Goal: Transaction & Acquisition: Download file/media

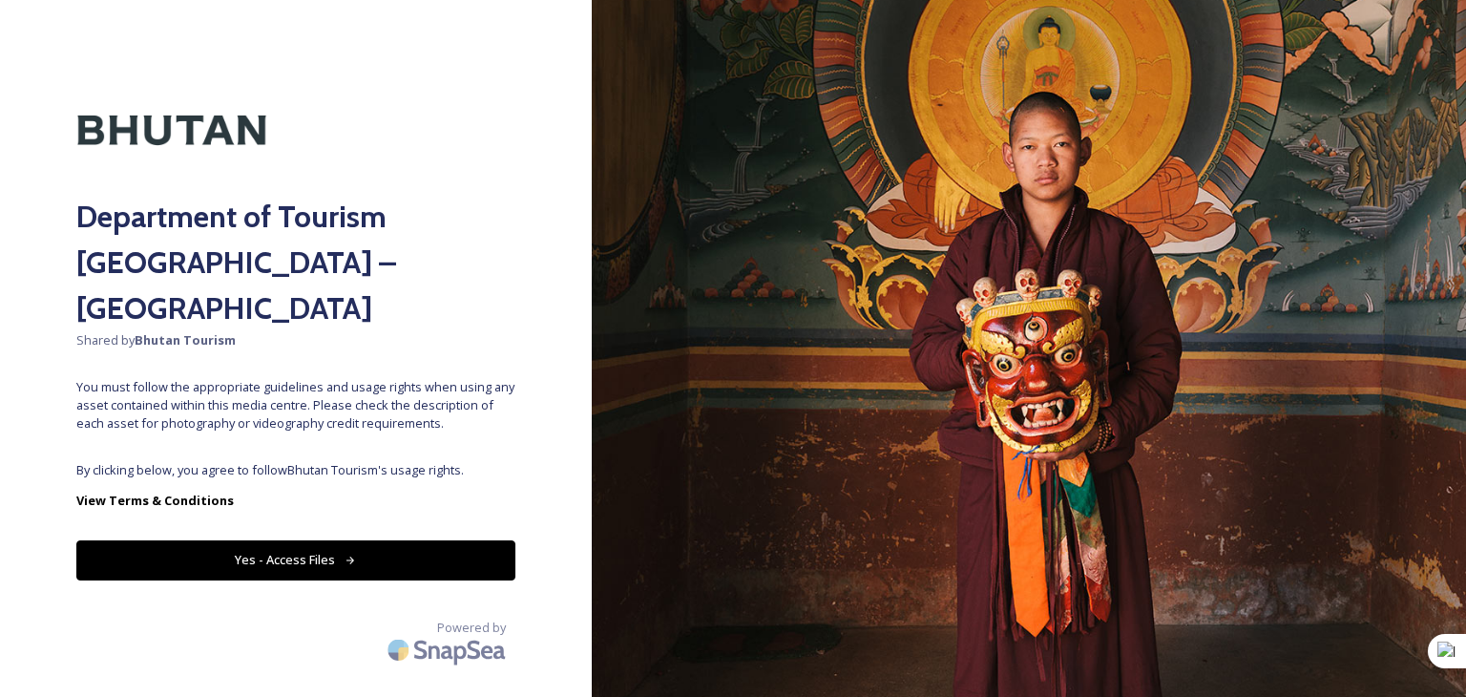
click at [286, 540] on button "Yes - Access Files" at bounding box center [295, 559] width 439 height 39
click at [352, 554] on icon at bounding box center [350, 560] width 12 height 12
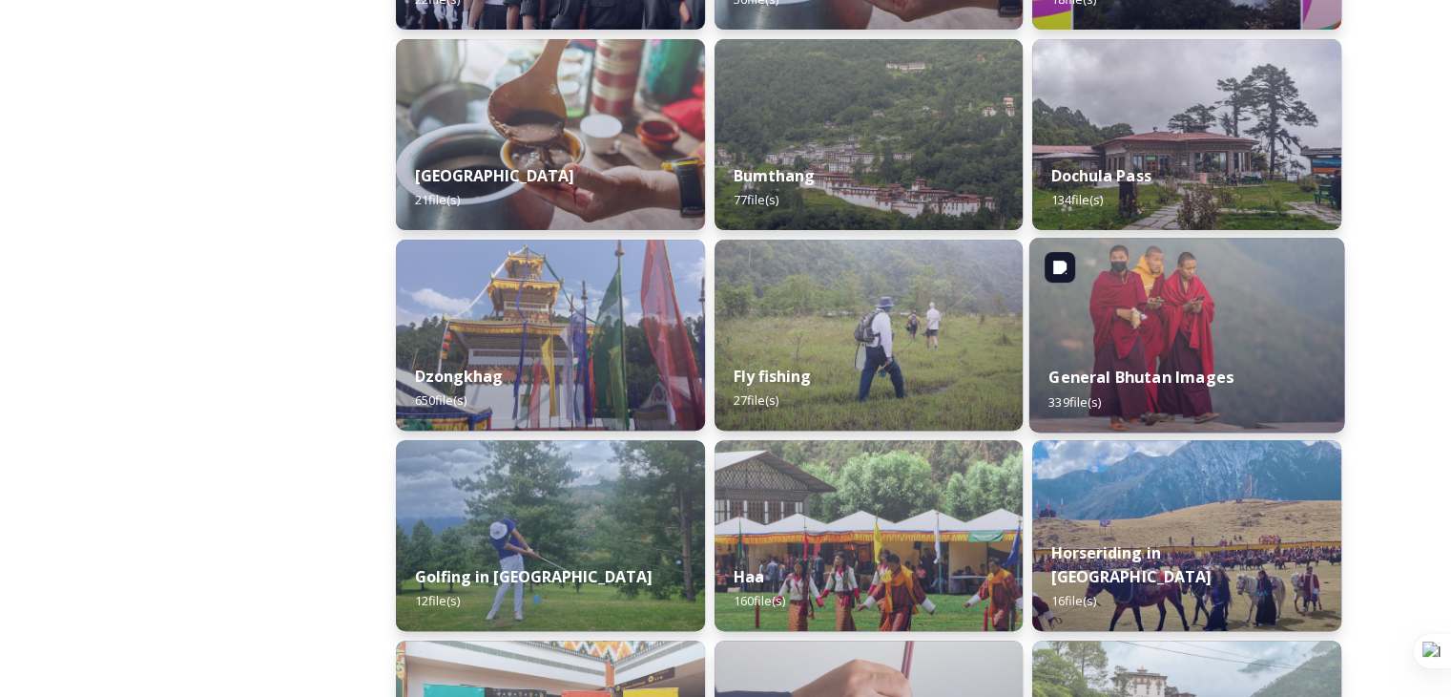
scroll to position [668, 0]
click at [1121, 360] on div "General Bhutan Images 339 file(s)" at bounding box center [1187, 387] width 315 height 87
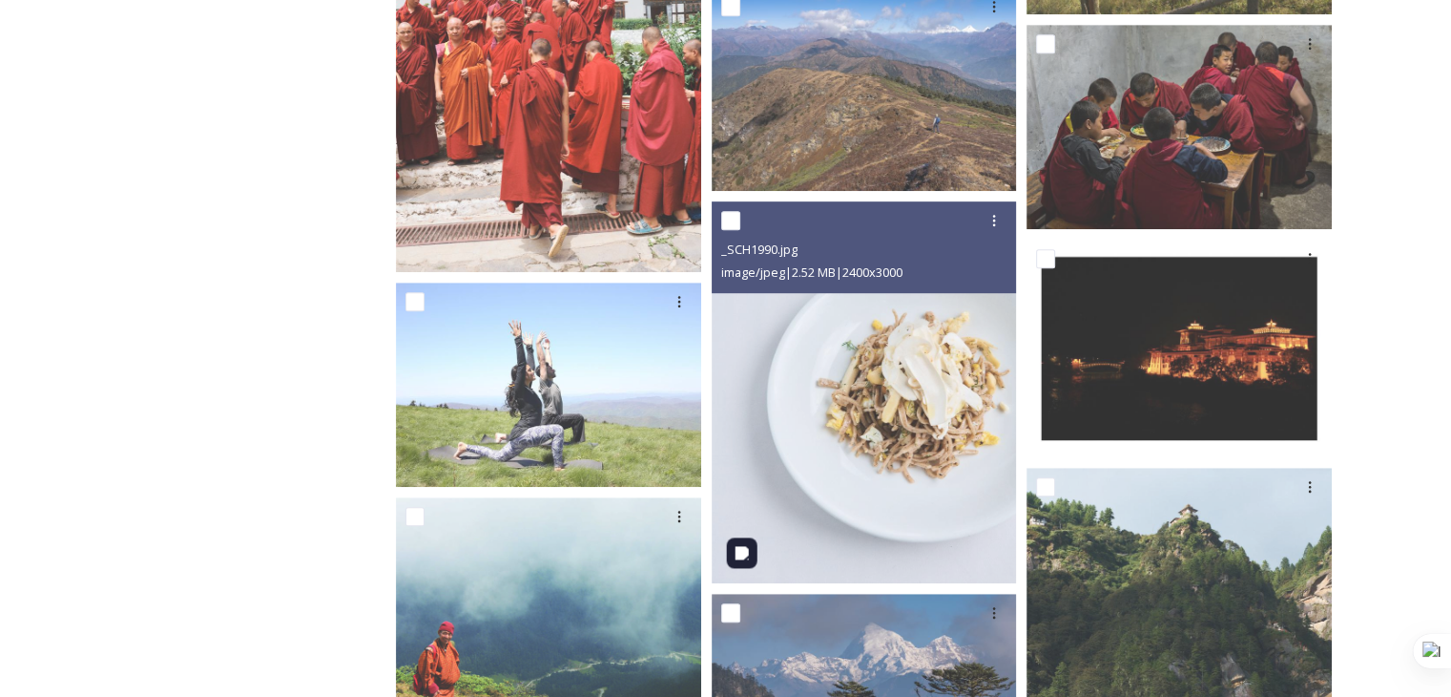
scroll to position [8206, 0]
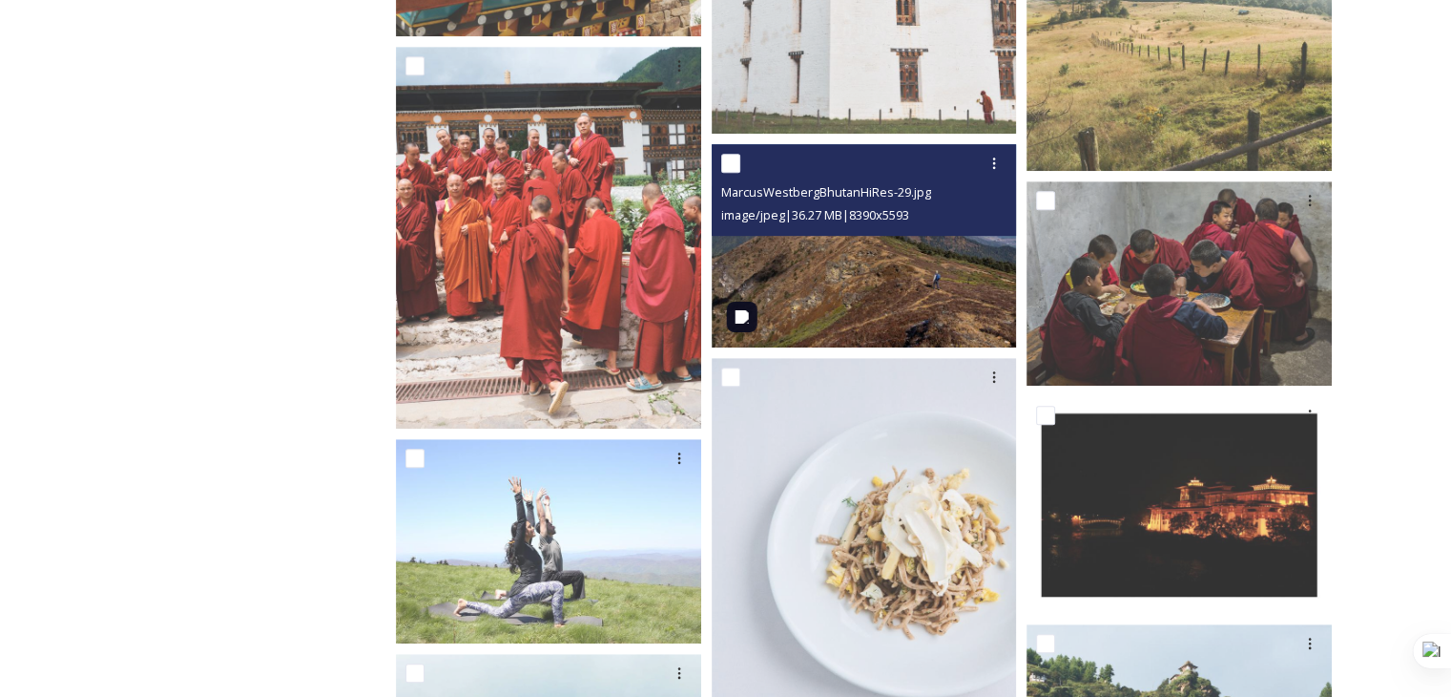
click at [889, 302] on img at bounding box center [864, 245] width 305 height 203
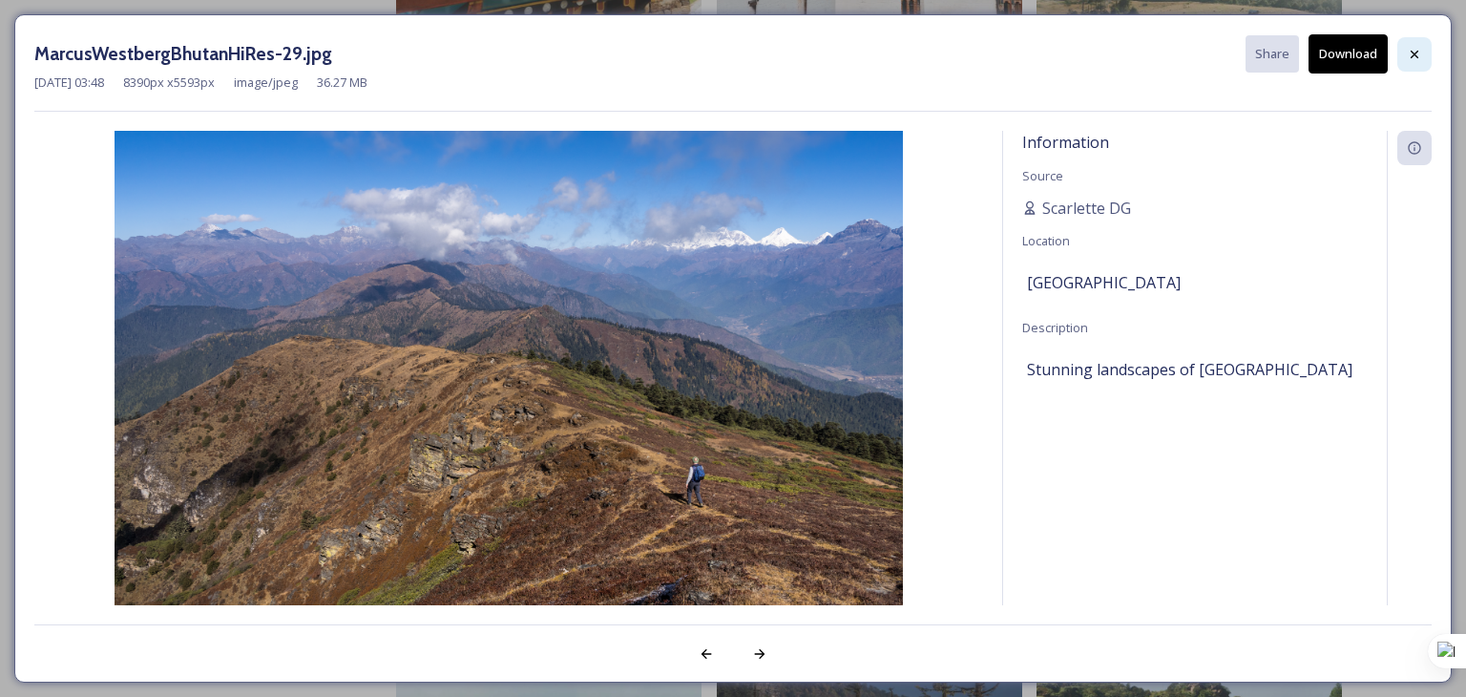
click at [1408, 53] on icon at bounding box center [1413, 54] width 15 height 15
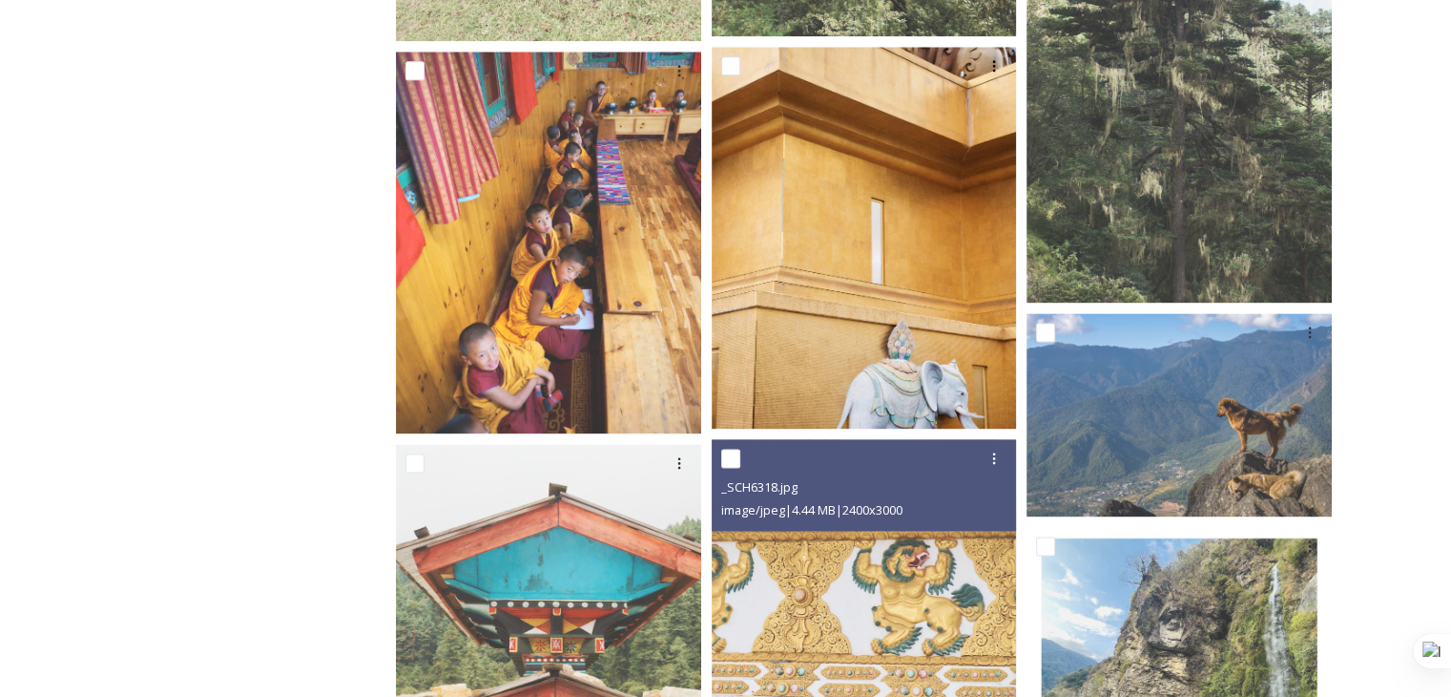
scroll to position [9733, 0]
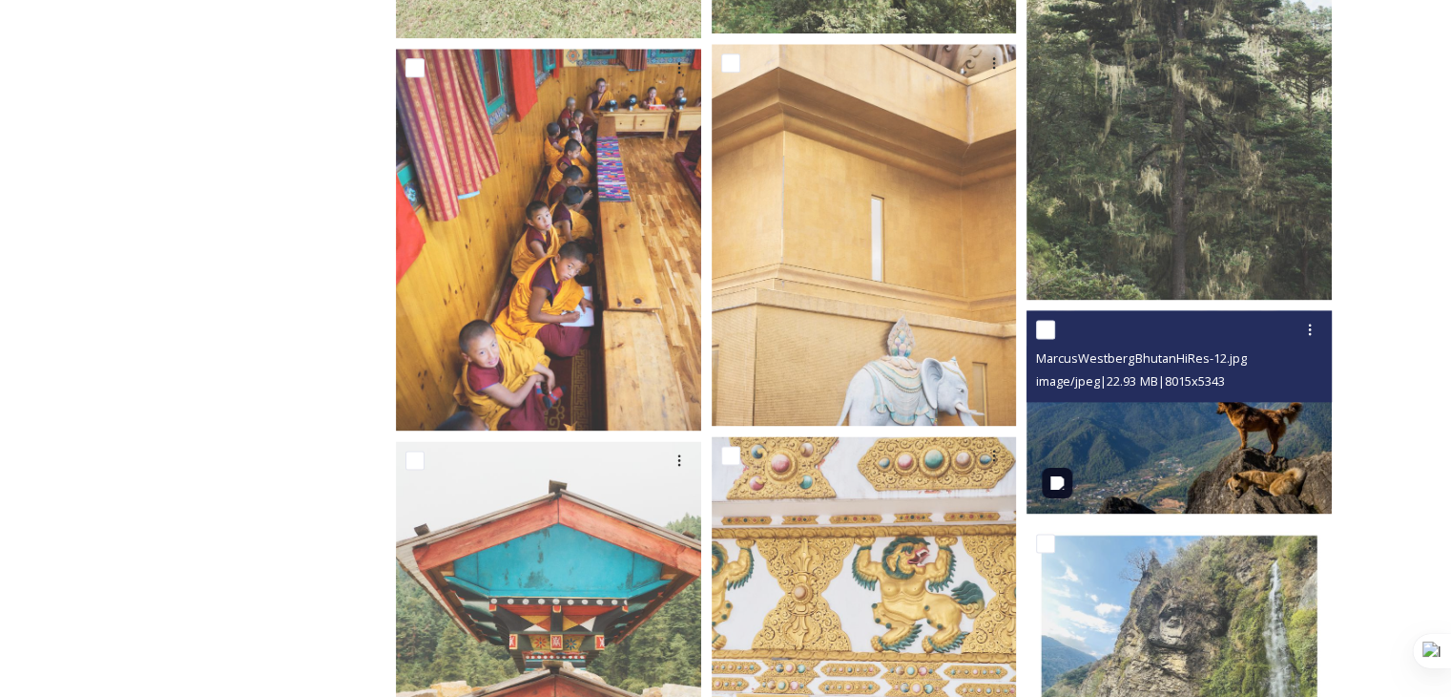
click at [1259, 488] on img at bounding box center [1179, 411] width 305 height 203
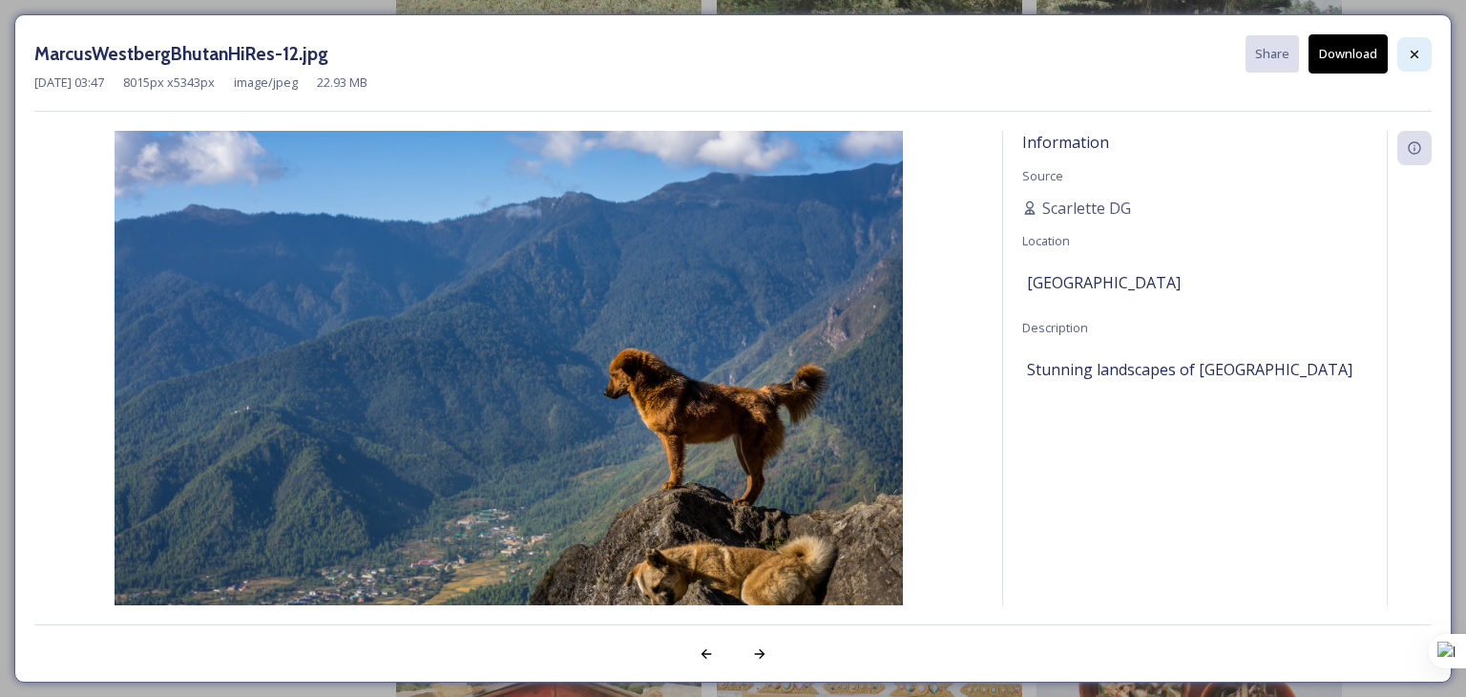
click at [1416, 49] on icon at bounding box center [1413, 54] width 15 height 15
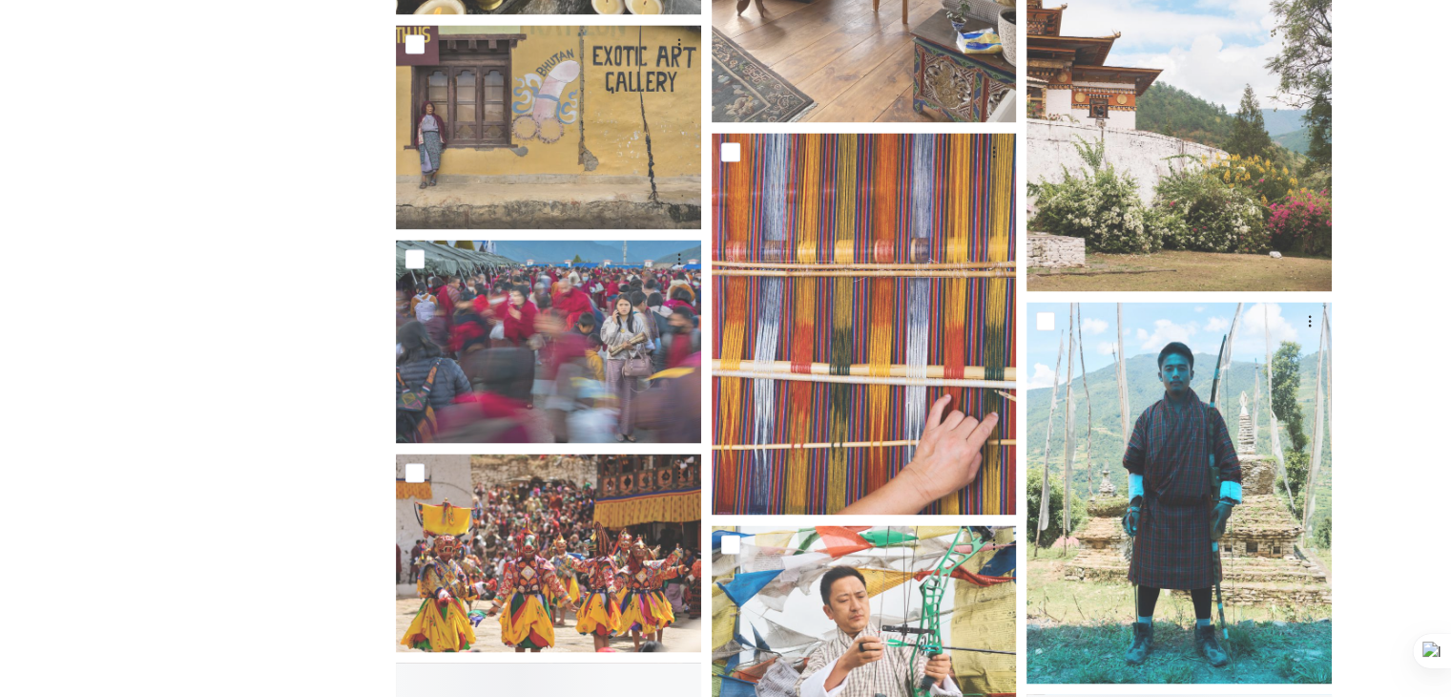
scroll to position [17652, 0]
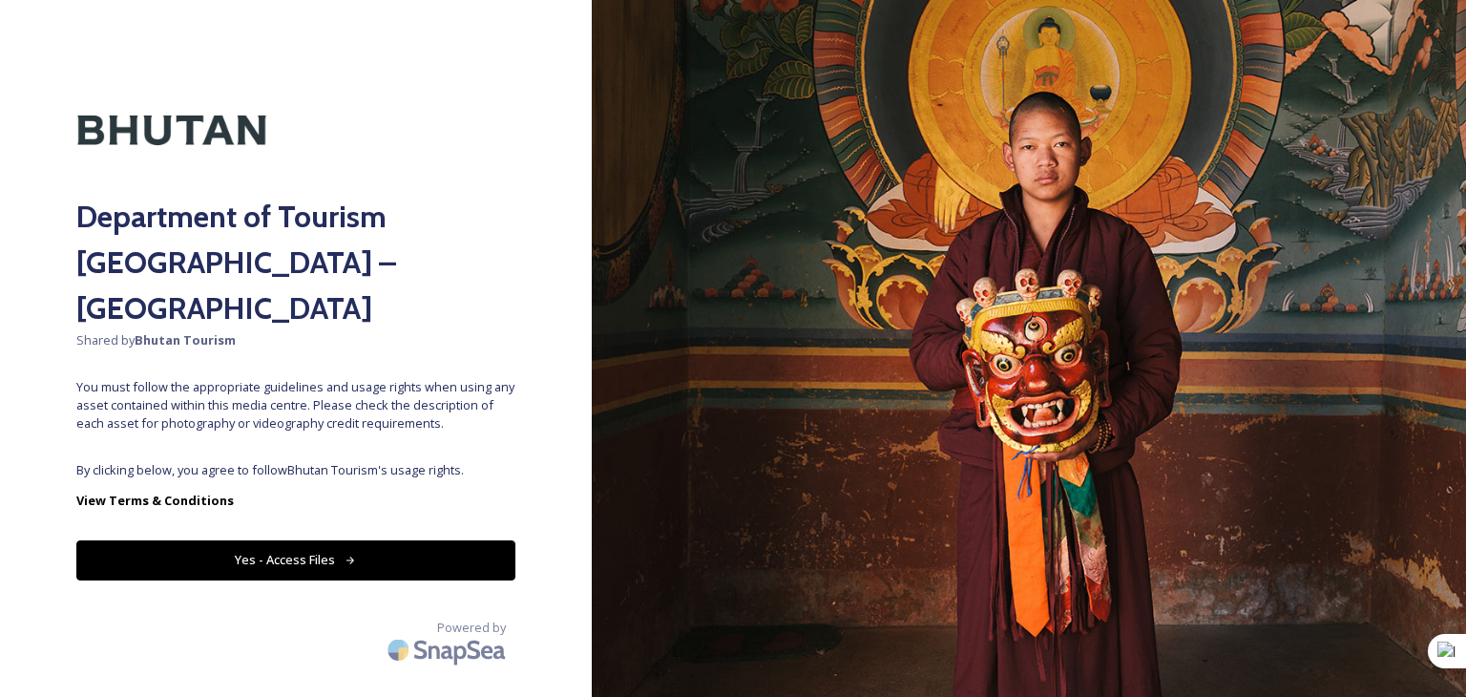
click at [290, 540] on button "Yes - Access Files" at bounding box center [295, 559] width 439 height 39
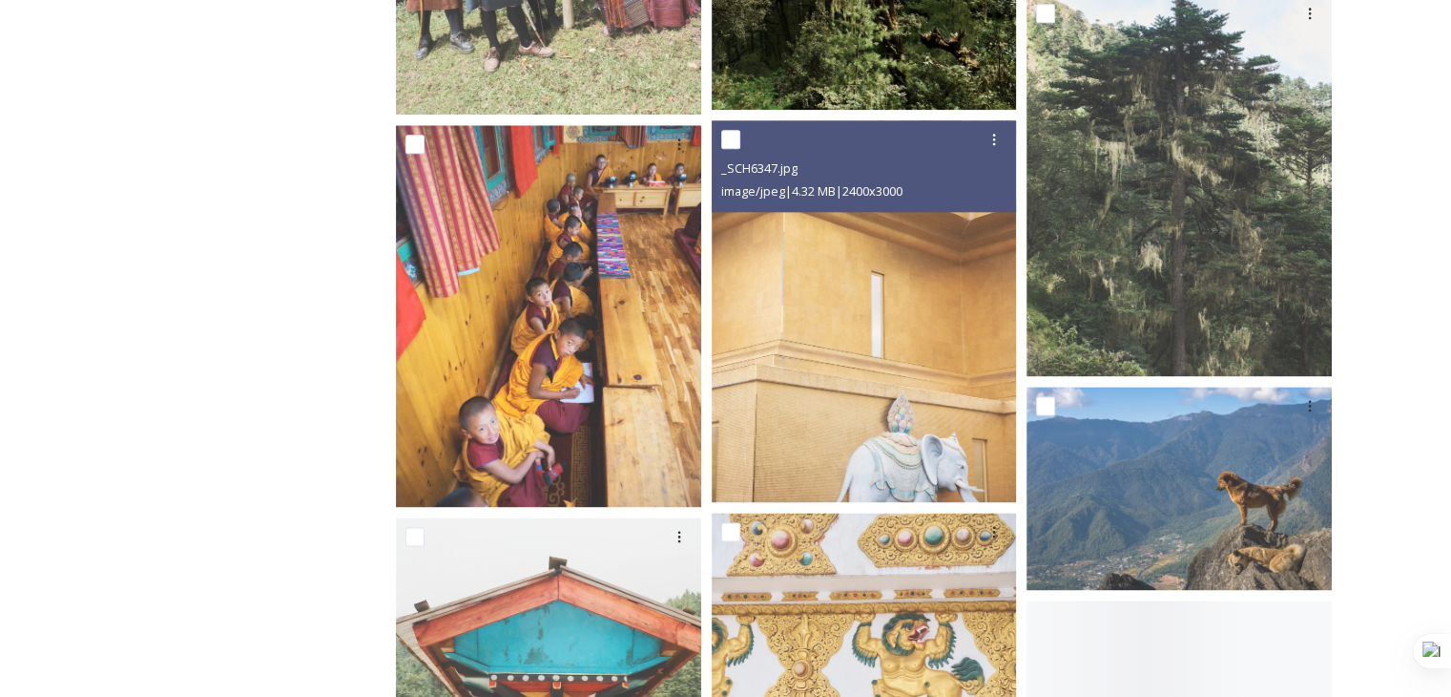
scroll to position [9923, 0]
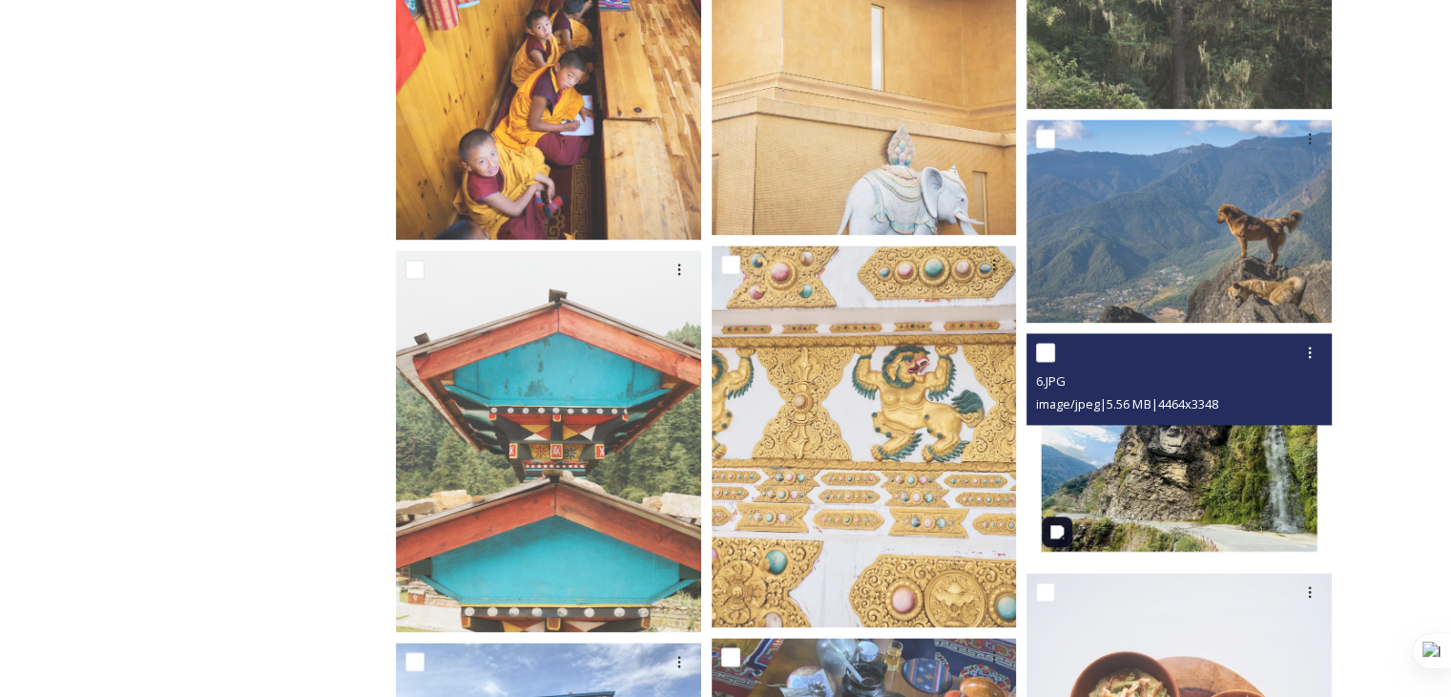
click at [1099, 485] on img at bounding box center [1179, 447] width 305 height 229
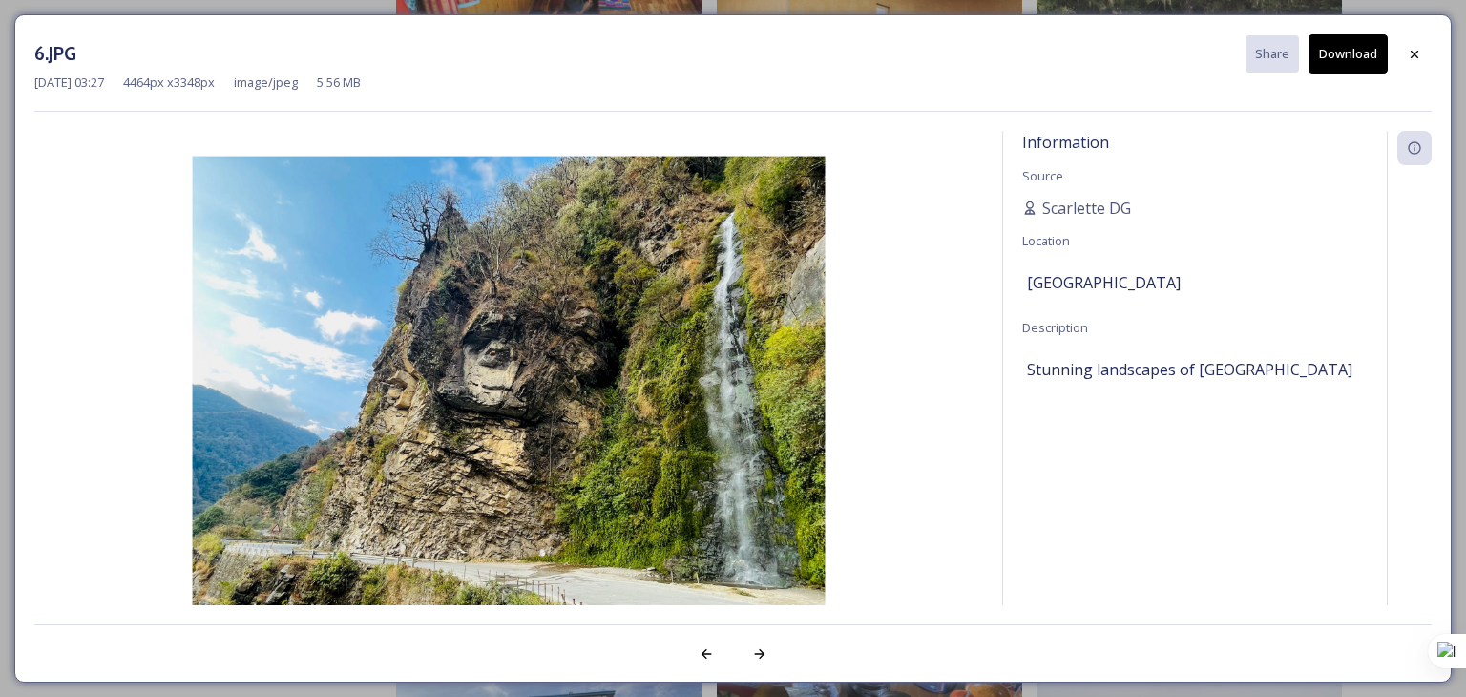
click at [1336, 52] on button "Download" at bounding box center [1347, 53] width 79 height 39
click at [1414, 62] on div at bounding box center [1414, 54] width 34 height 34
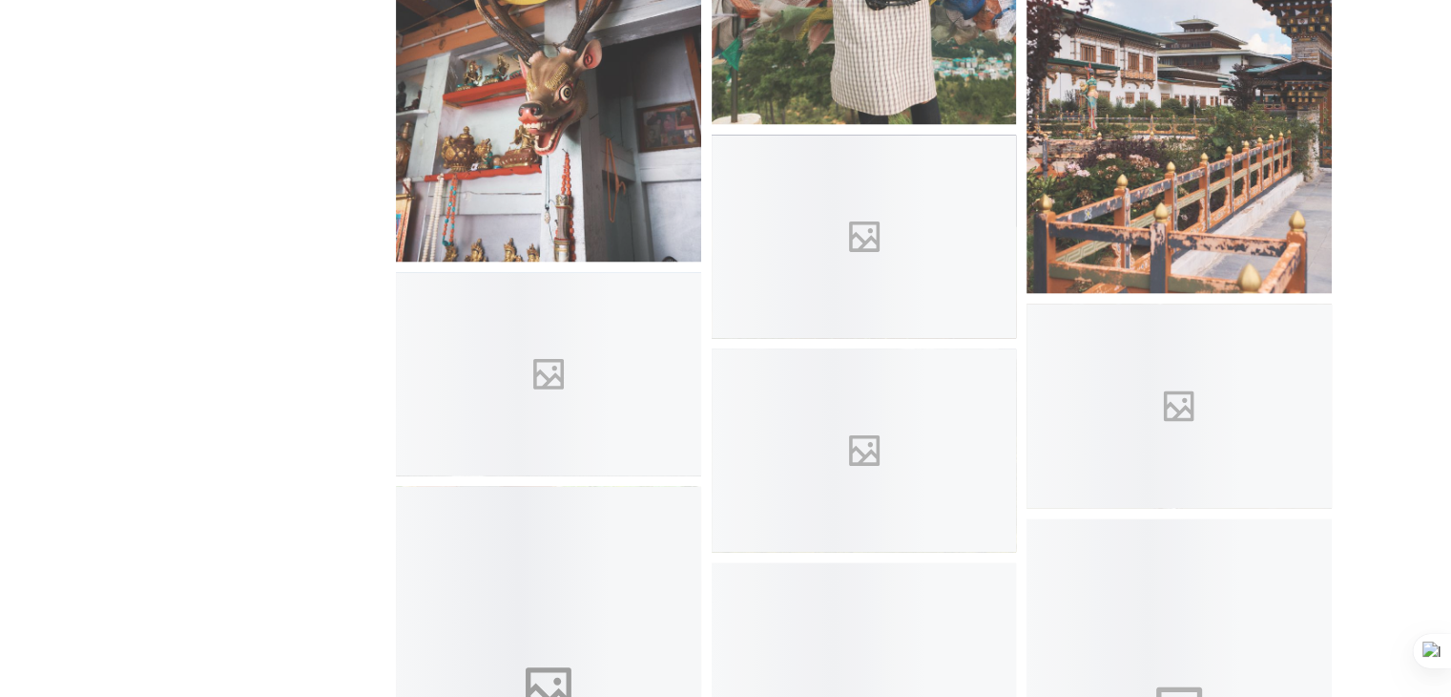
scroll to position [18511, 0]
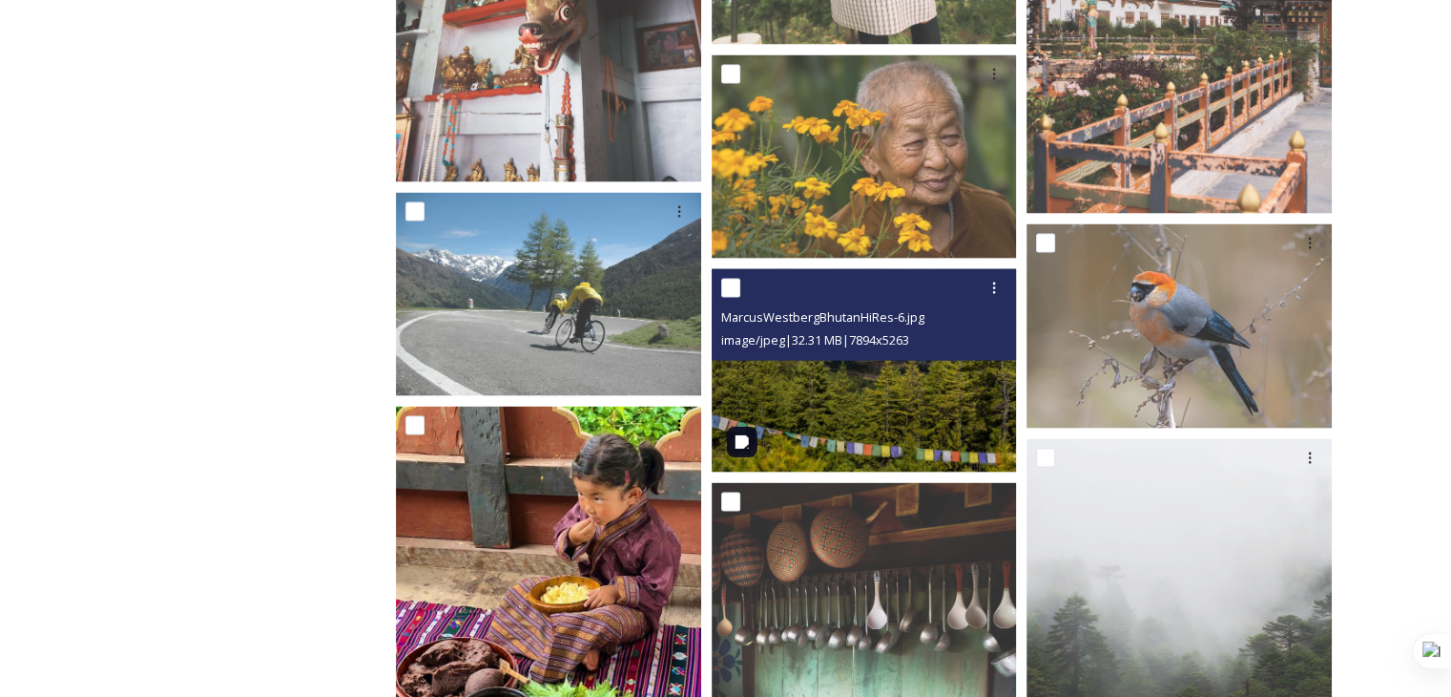
click at [805, 406] on img at bounding box center [864, 370] width 305 height 203
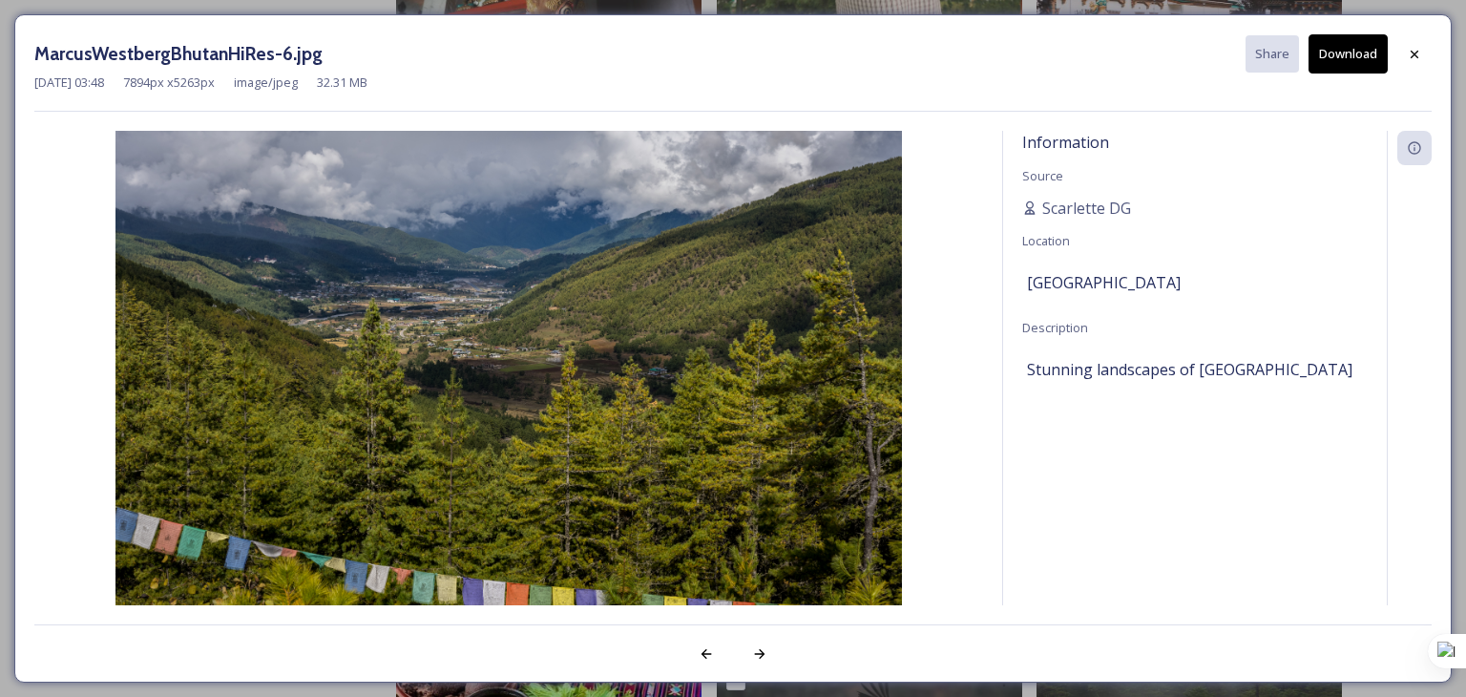
click at [1351, 51] on button "Download" at bounding box center [1347, 53] width 79 height 39
click at [1412, 48] on icon at bounding box center [1413, 54] width 15 height 15
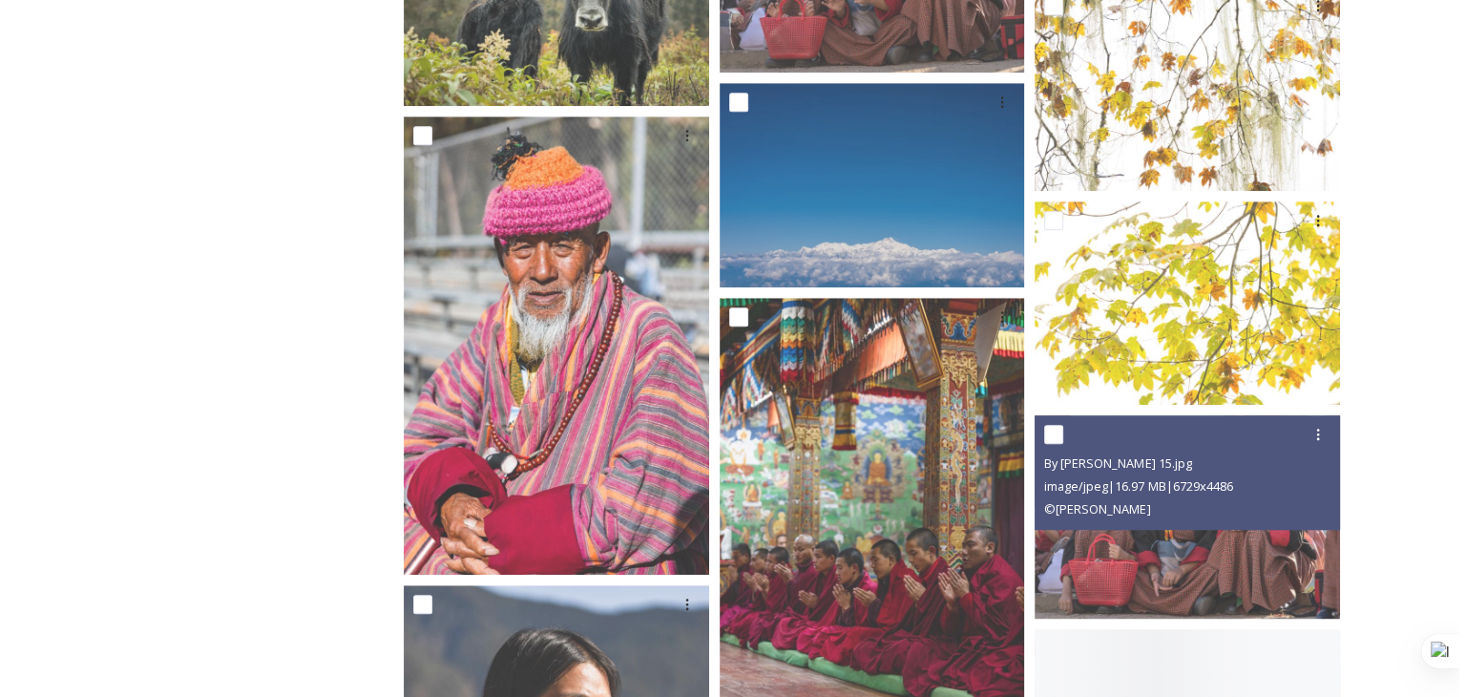
scroll to position [23091, 0]
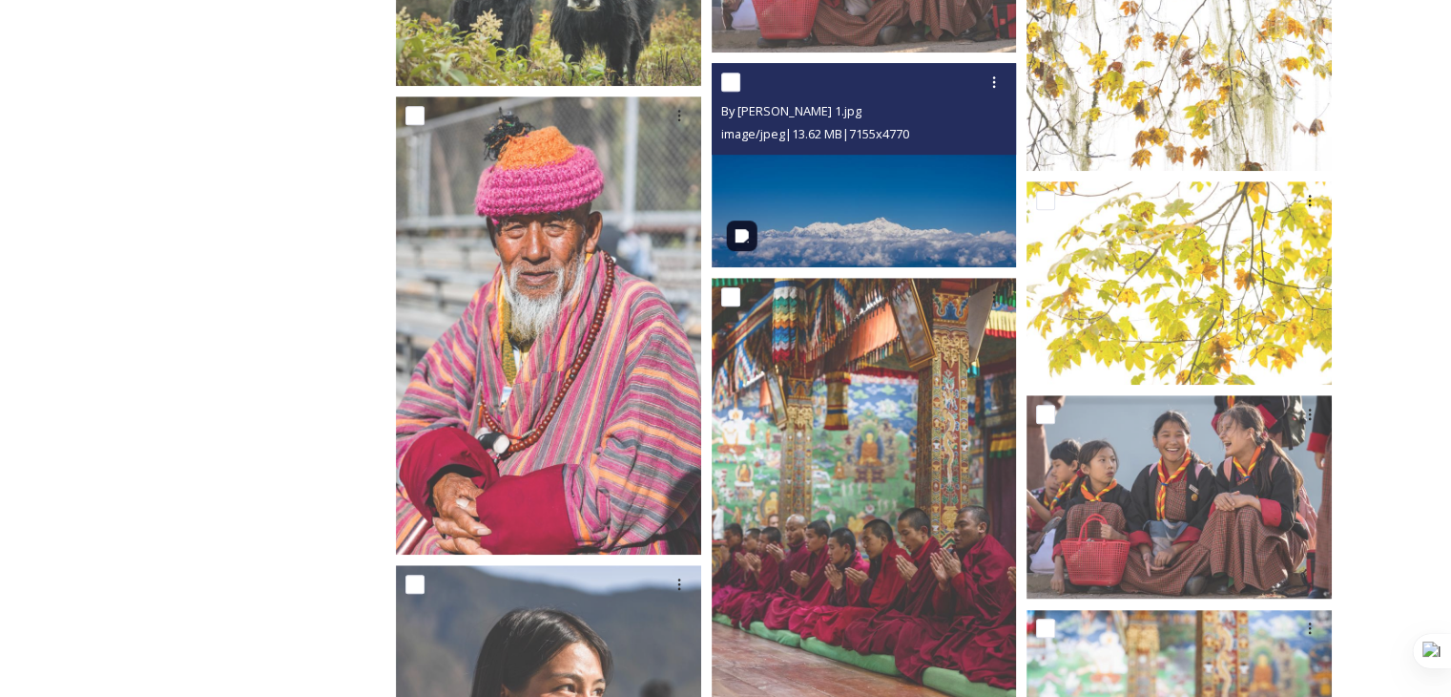
click at [885, 200] on img at bounding box center [864, 164] width 305 height 203
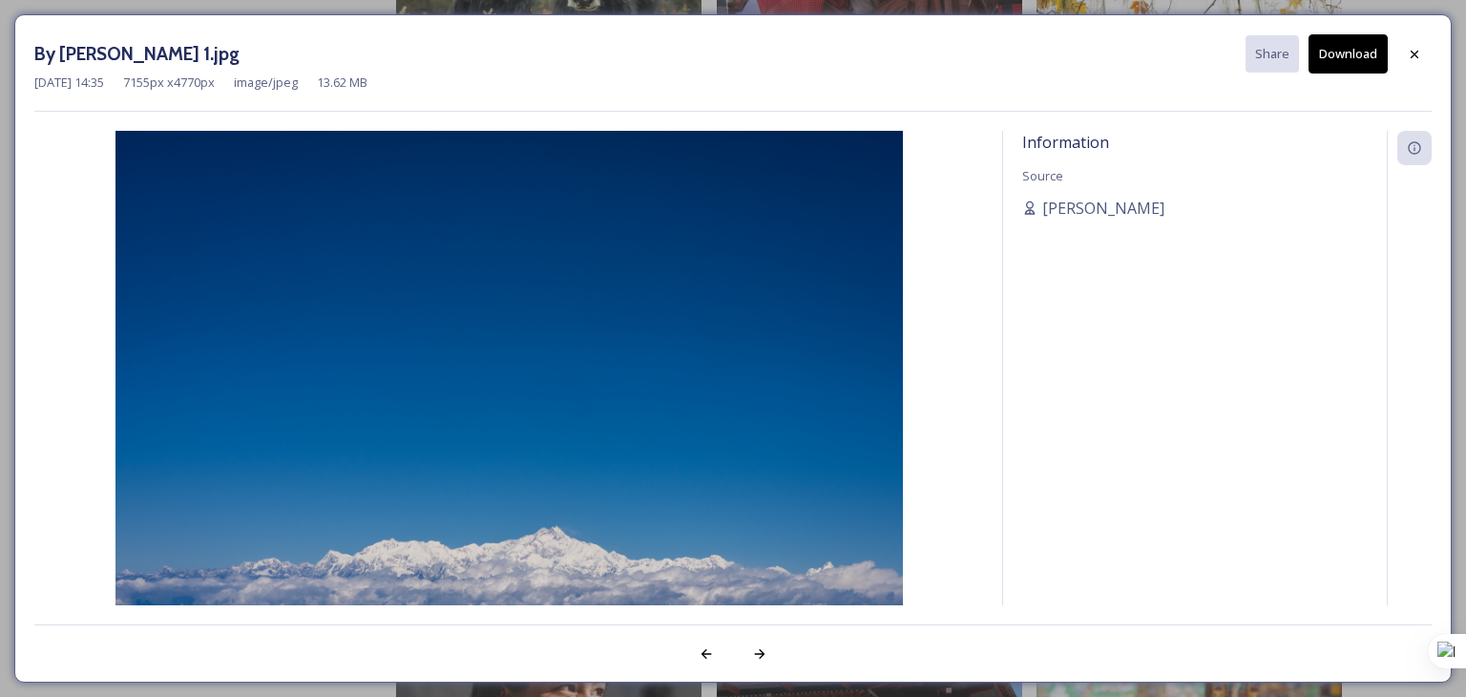
click at [1361, 52] on button "Download" at bounding box center [1347, 53] width 79 height 39
